Goal: Task Accomplishment & Management: Manage account settings

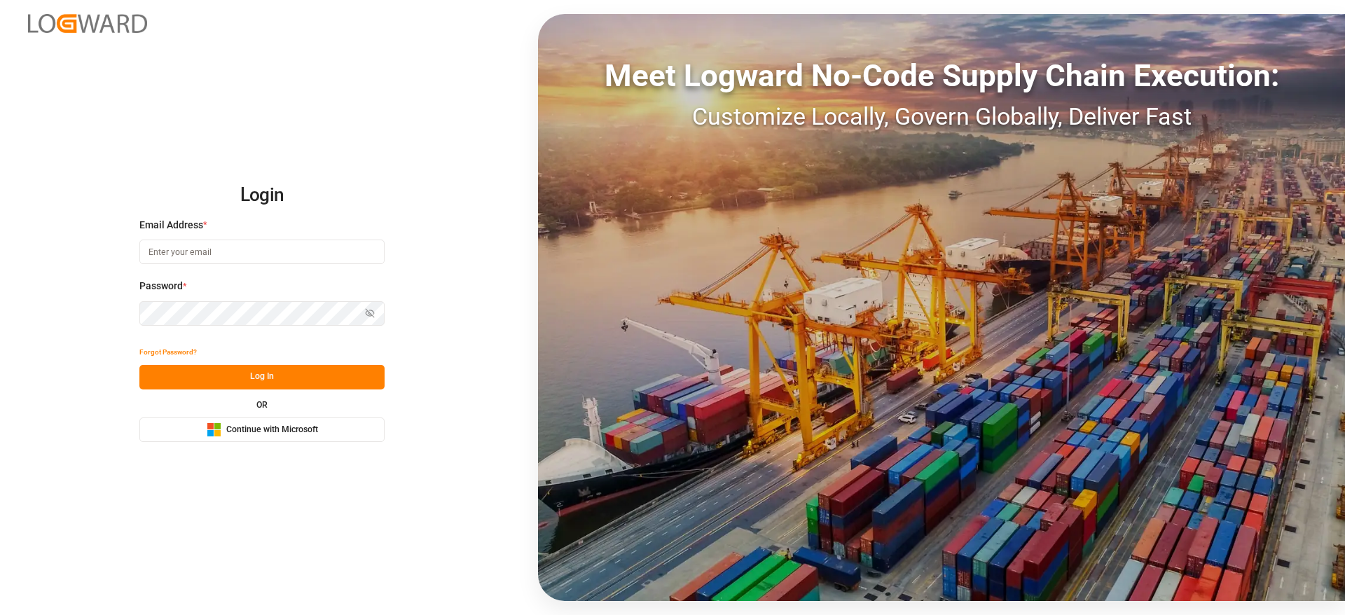
click at [212, 420] on button "Microsoft Logo Continue with Microsoft" at bounding box center [261, 429] width 245 height 25
